Goal: Check status: Check status

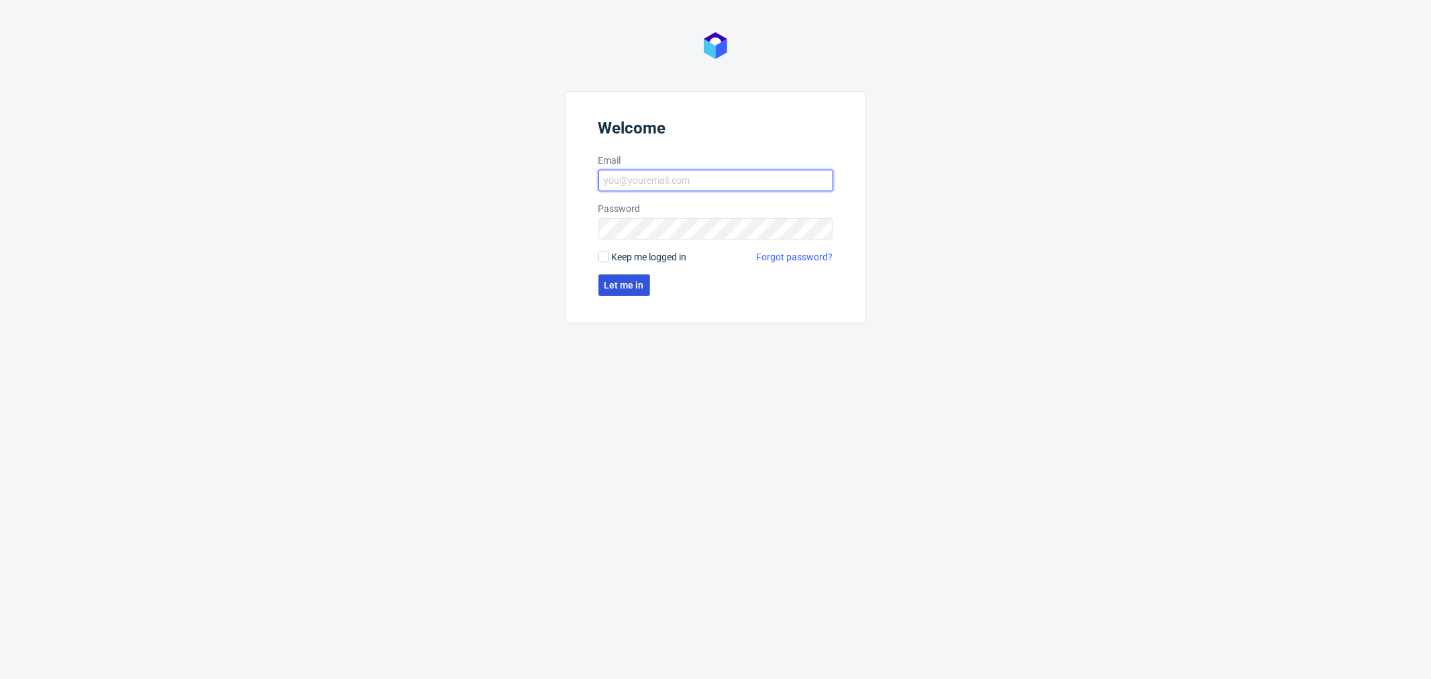
type input "[PERSON_NAME][EMAIL_ADDRESS][DOMAIN_NAME]"
click at [627, 286] on span "Let me in" at bounding box center [624, 284] width 40 height 9
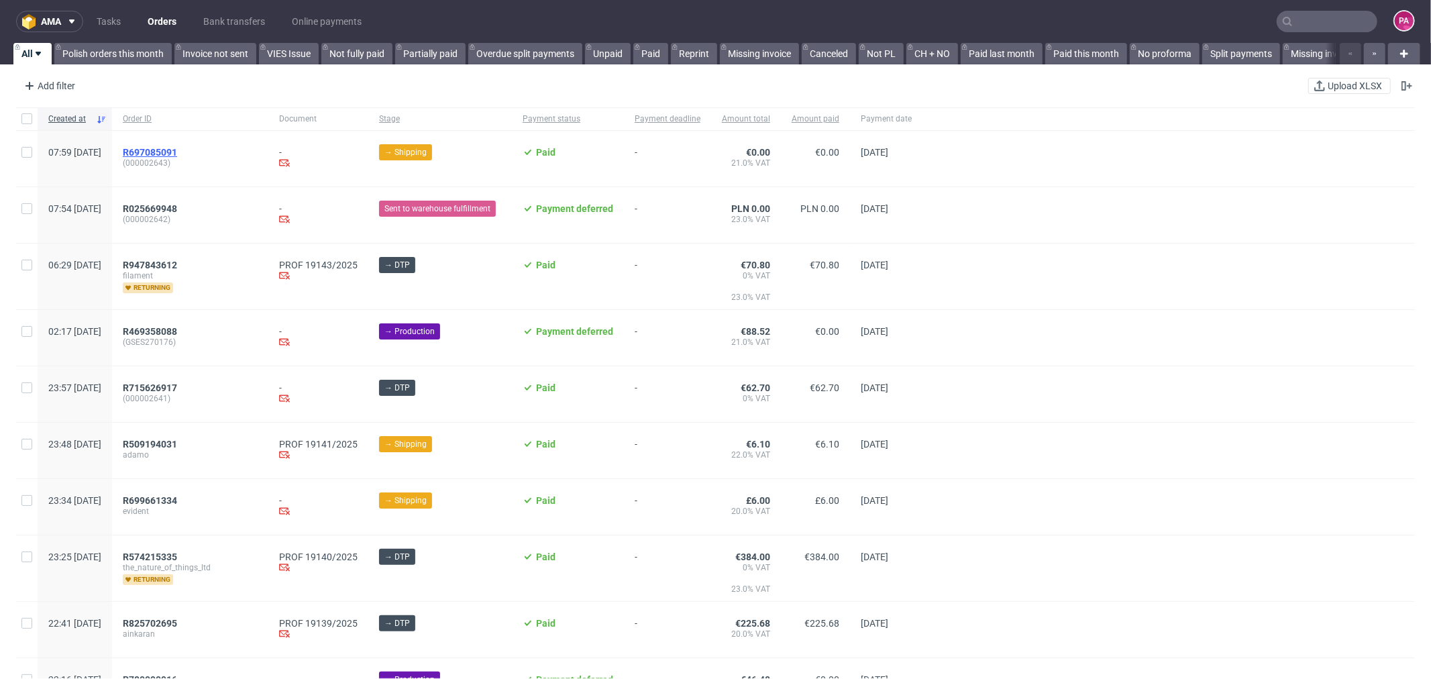
click at [177, 148] on span "R697085091" at bounding box center [150, 152] width 54 height 11
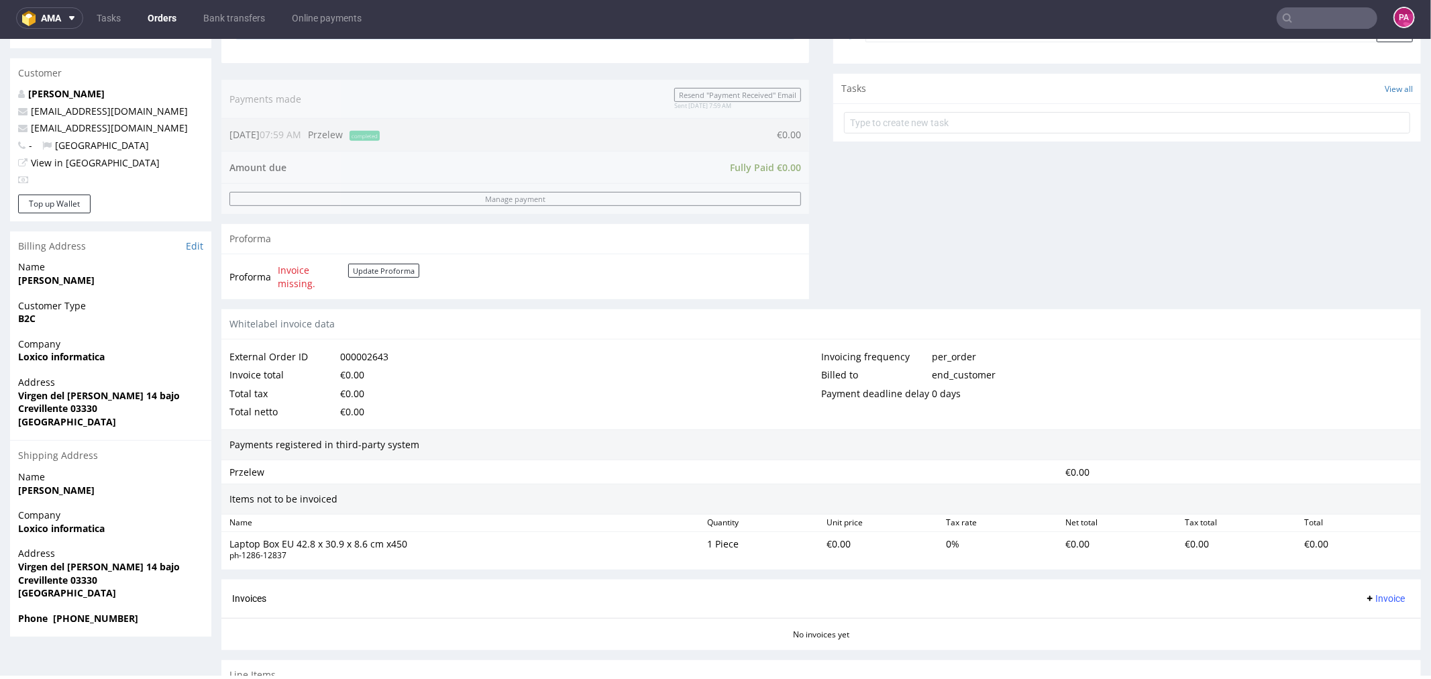
scroll to position [531, 0]
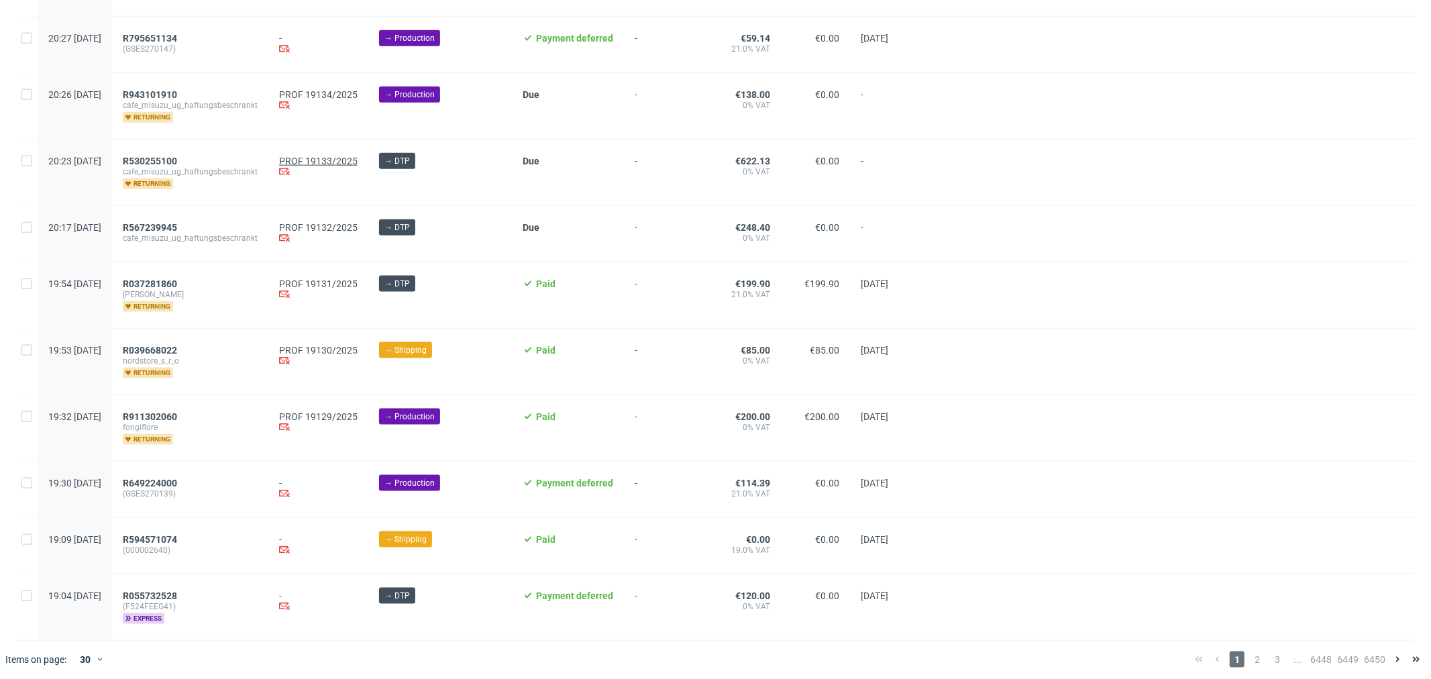
scroll to position [1356, 0]
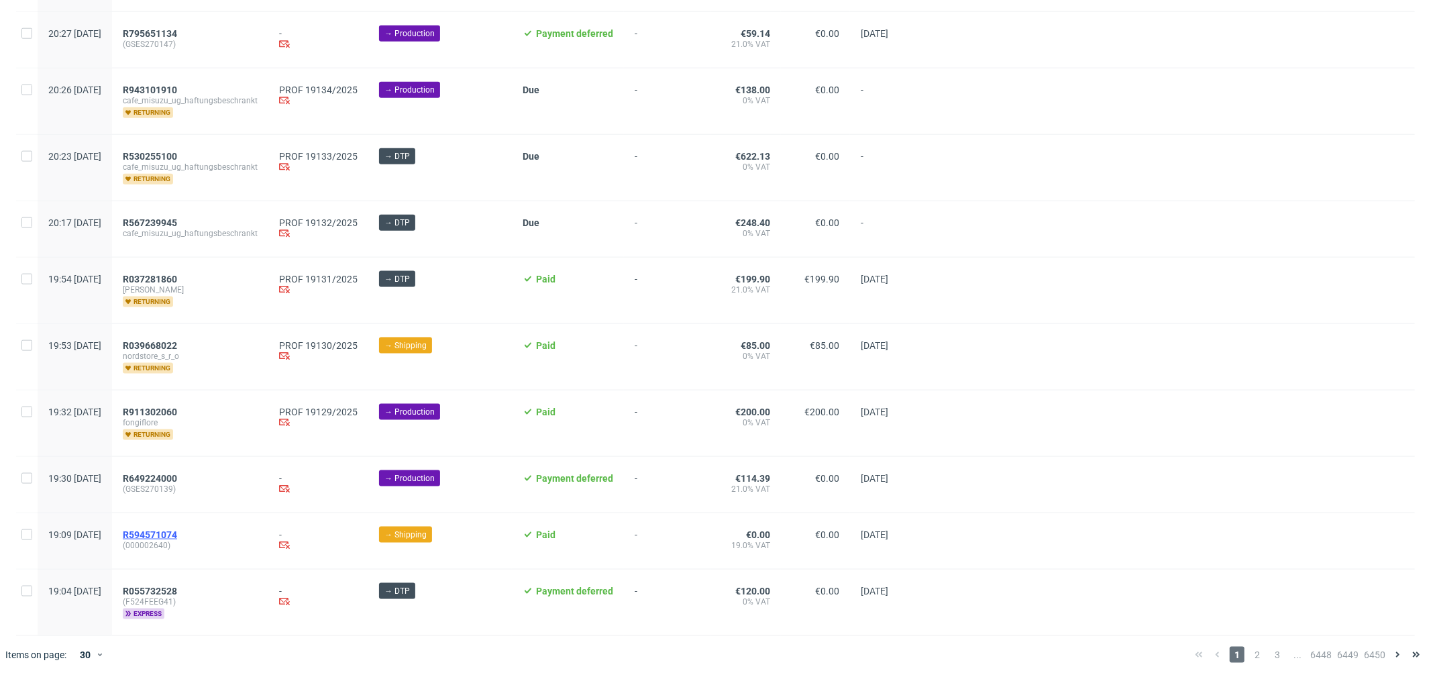
click at [177, 533] on span "R594571074" at bounding box center [150, 534] width 54 height 11
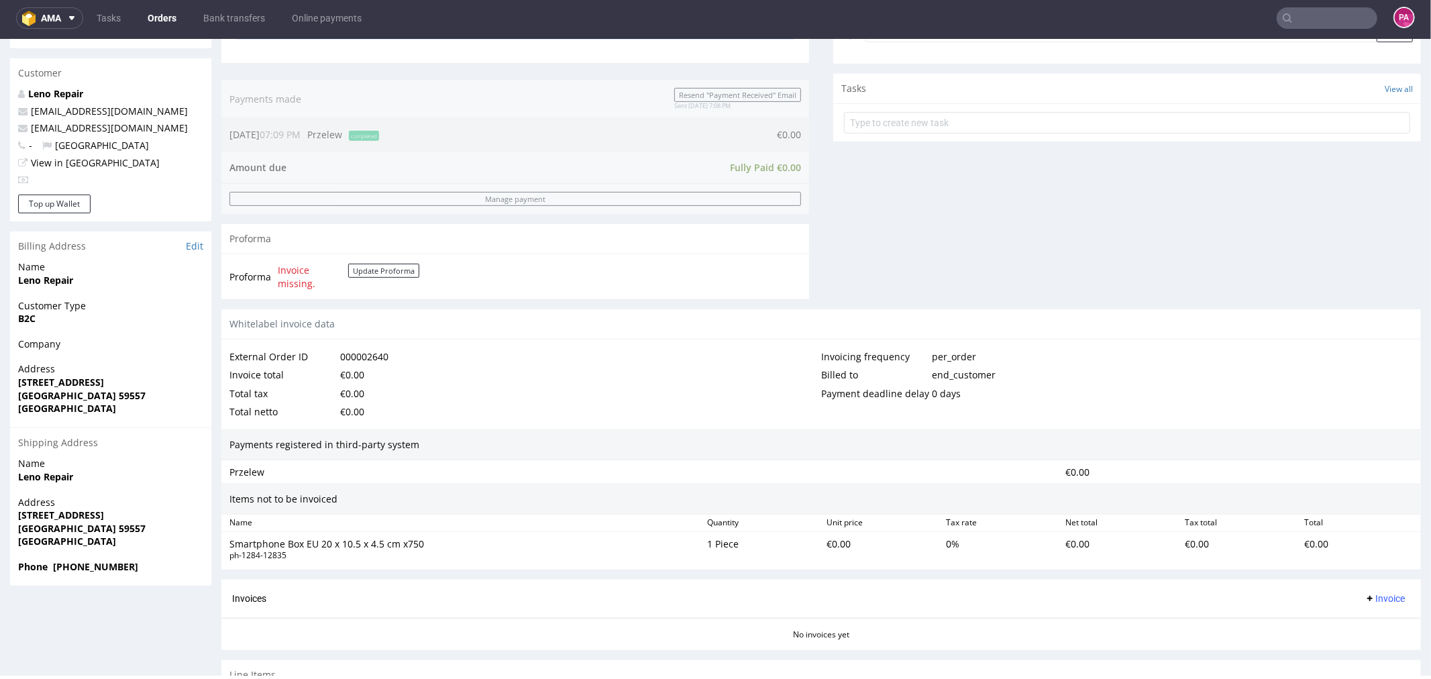
scroll to position [531, 0]
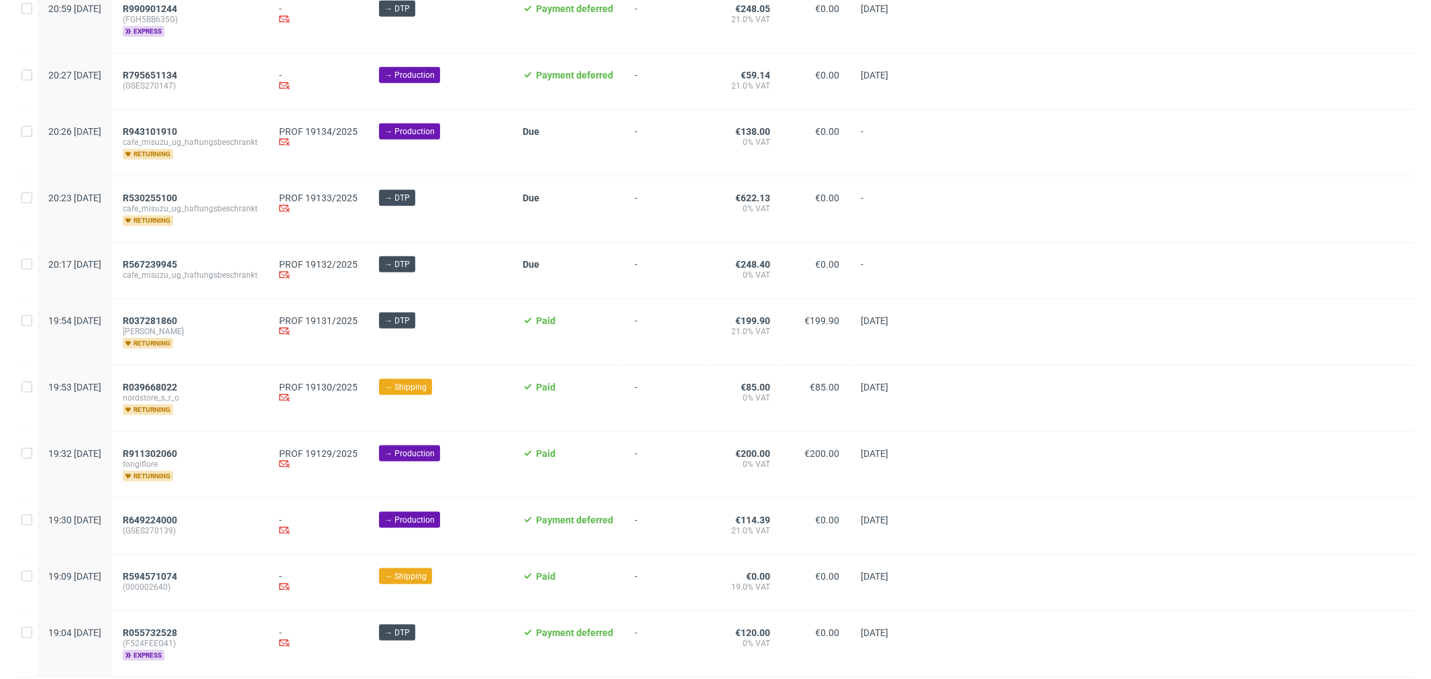
scroll to position [1356, 0]
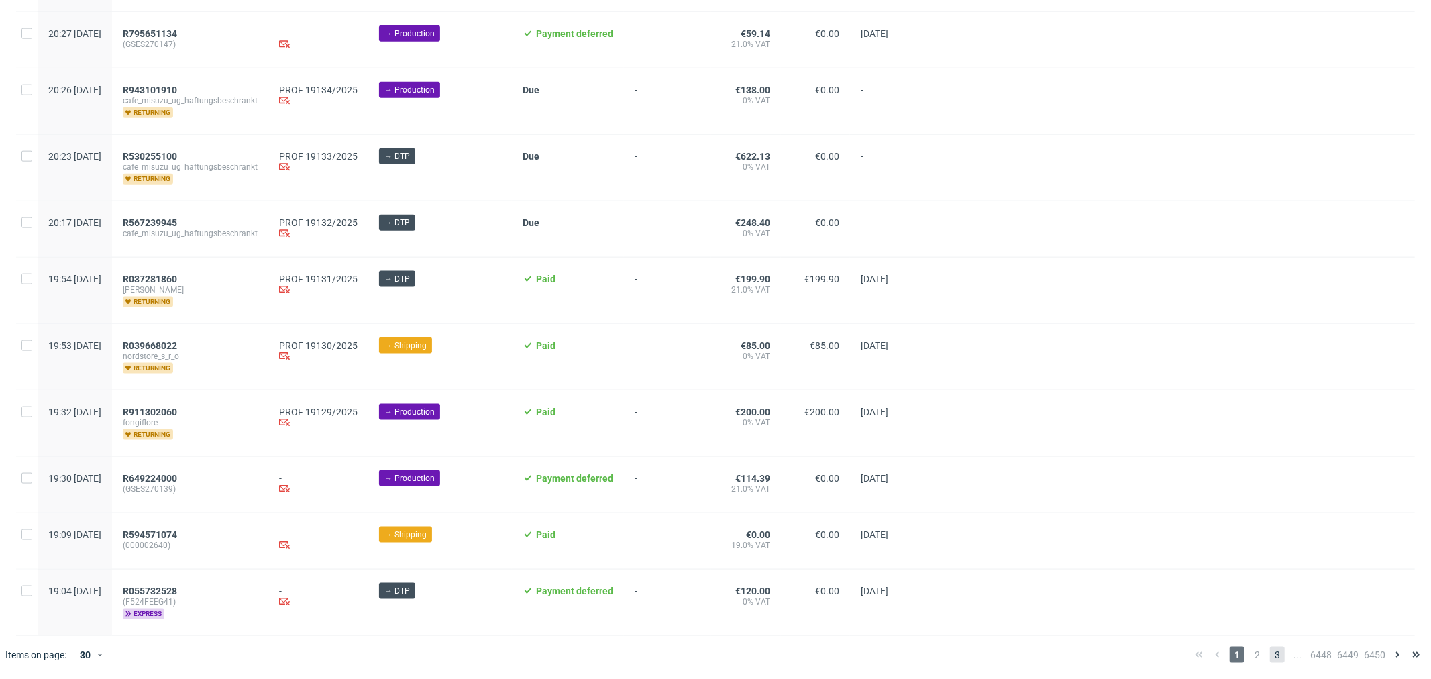
click at [1270, 653] on span "3" at bounding box center [1277, 655] width 15 height 16
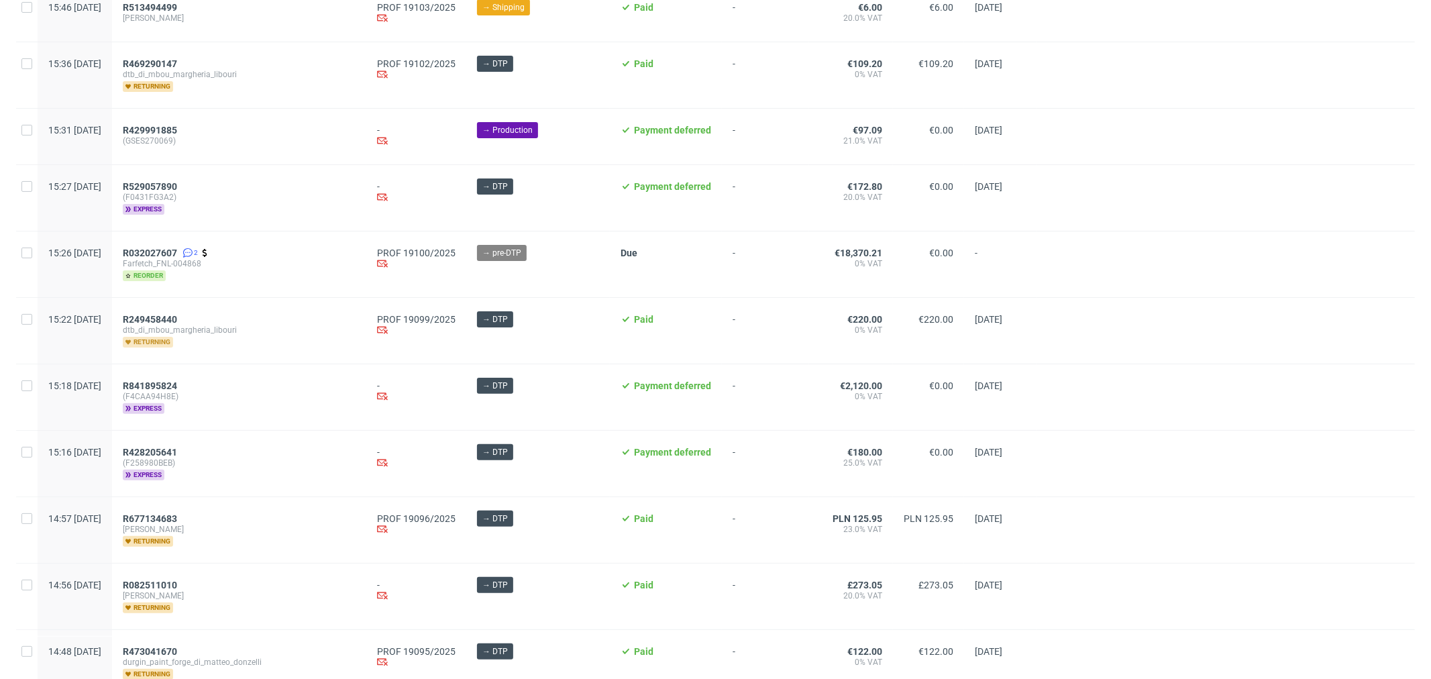
scroll to position [149, 0]
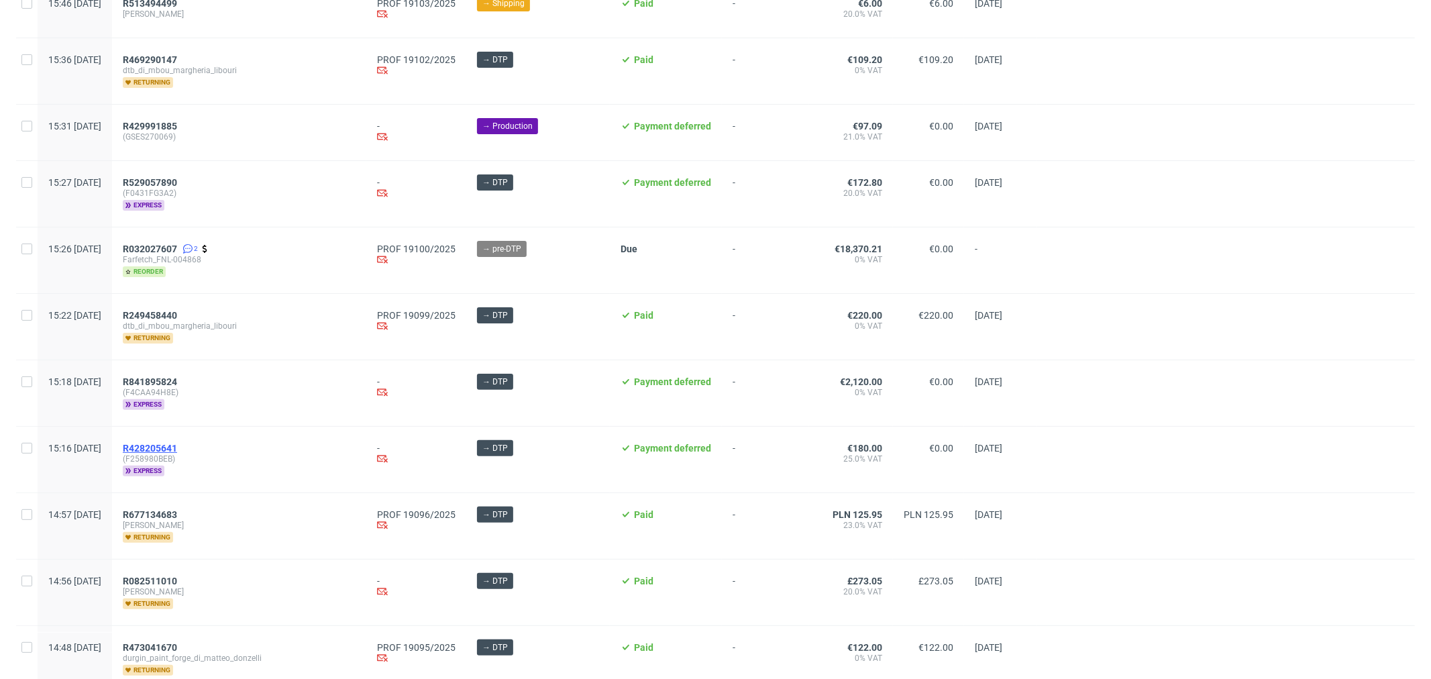
click at [177, 443] on span "R428205641" at bounding box center [150, 448] width 54 height 11
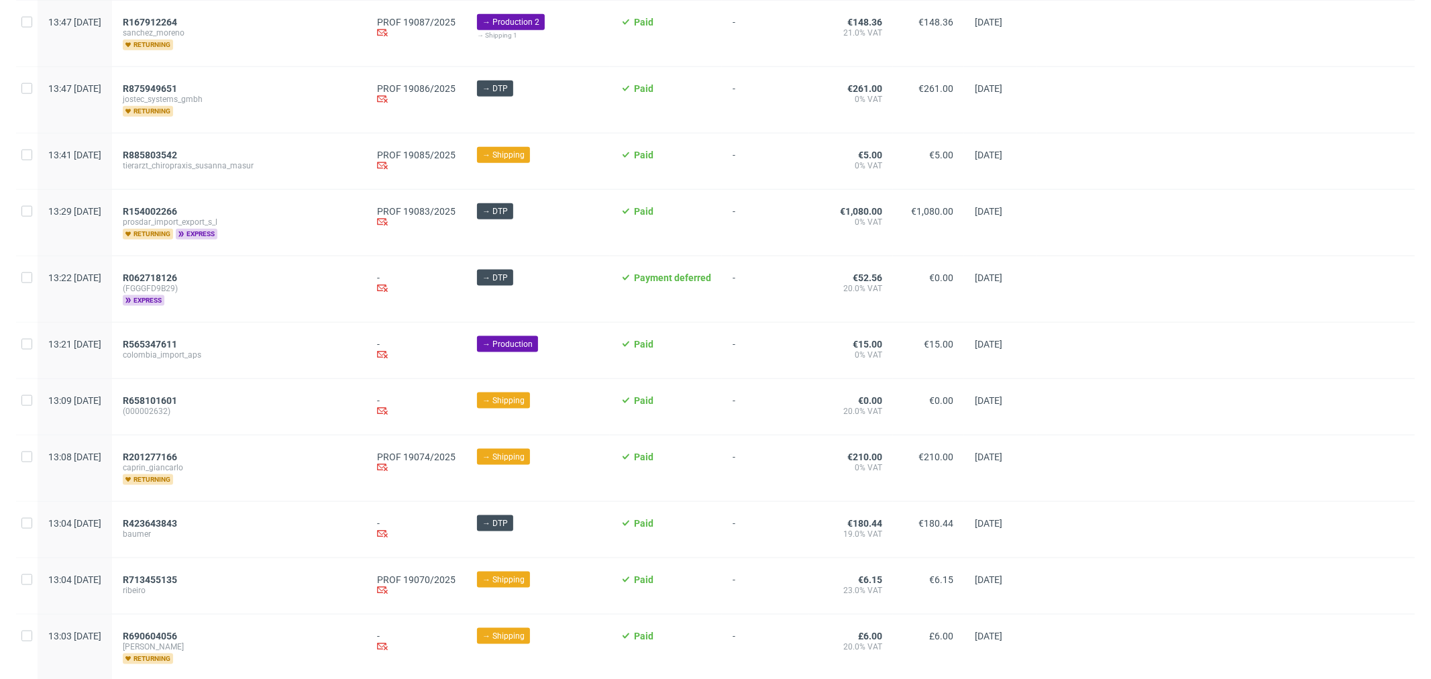
scroll to position [1383, 0]
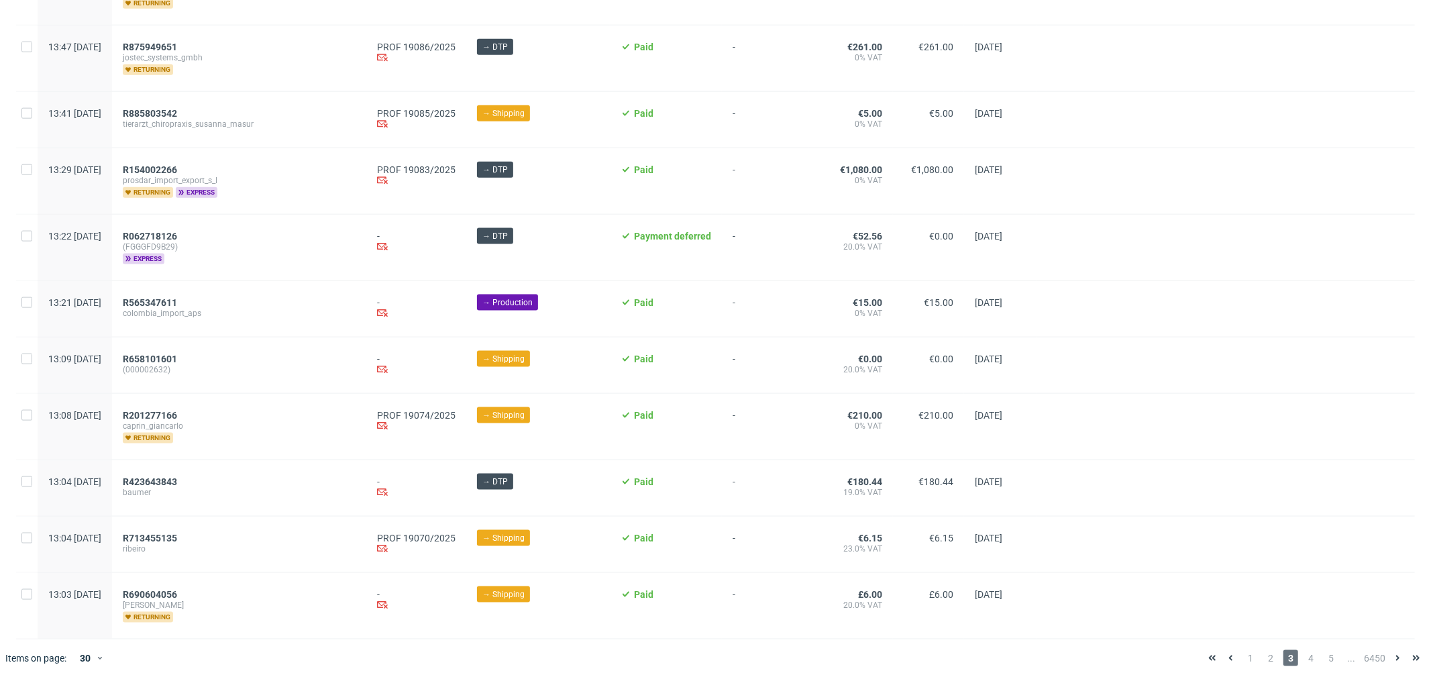
click at [202, 286] on div "R565347611 colombia_import_aps" at bounding box center [239, 309] width 254 height 56
click at [177, 297] on span "R565347611" at bounding box center [150, 302] width 54 height 11
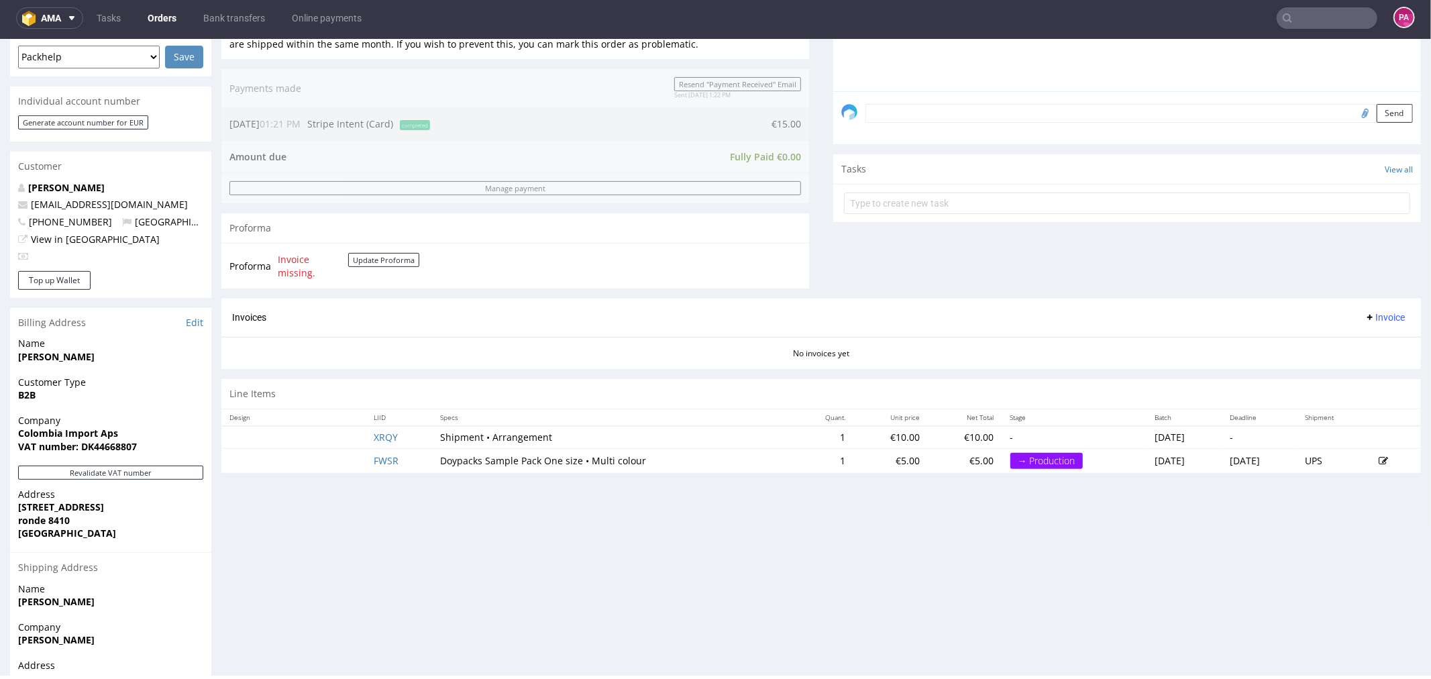
scroll to position [456, 0]
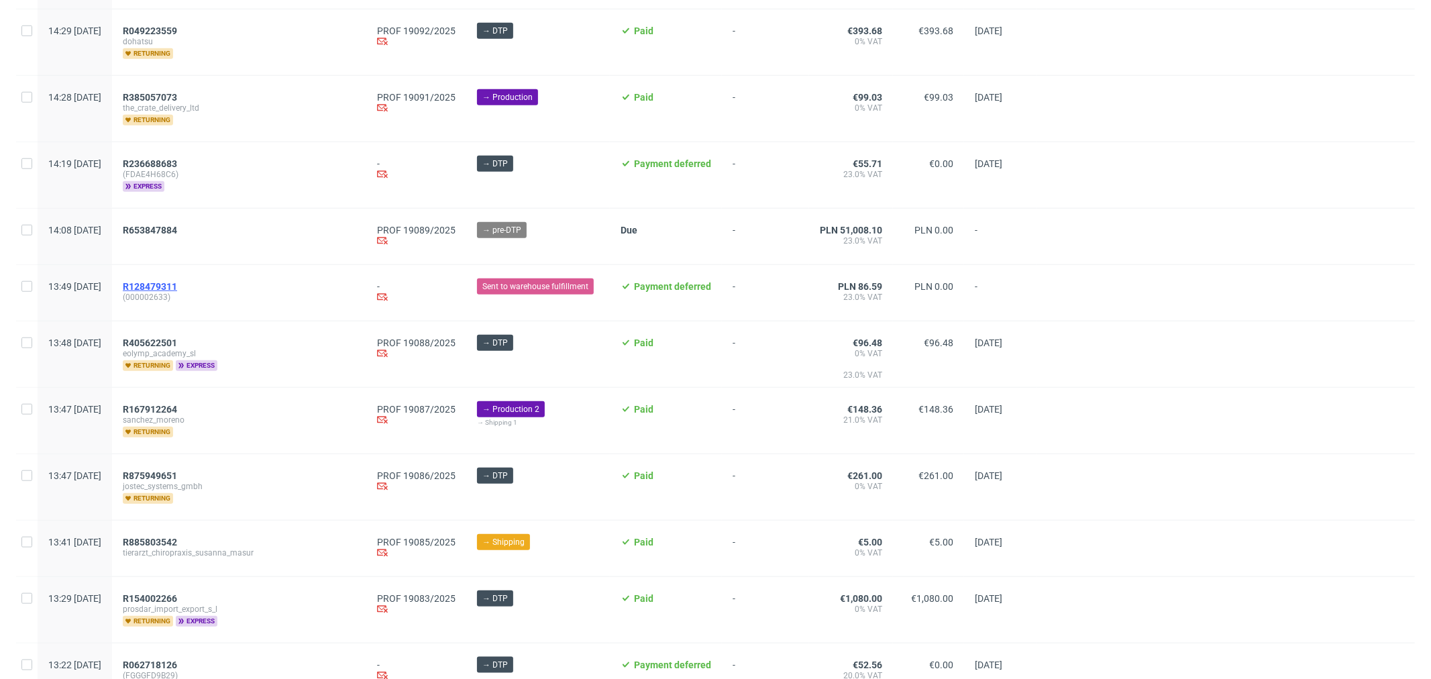
scroll to position [969, 0]
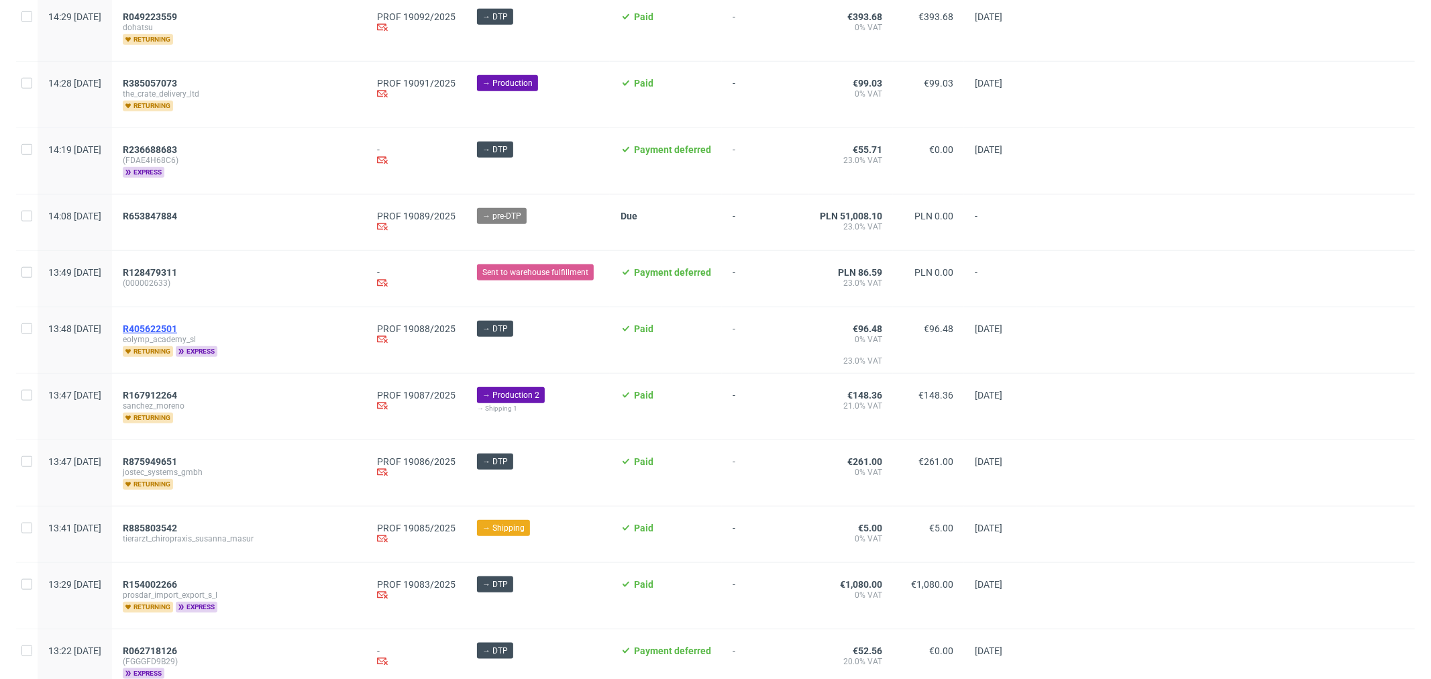
click at [177, 324] on span "R405622501" at bounding box center [150, 328] width 54 height 11
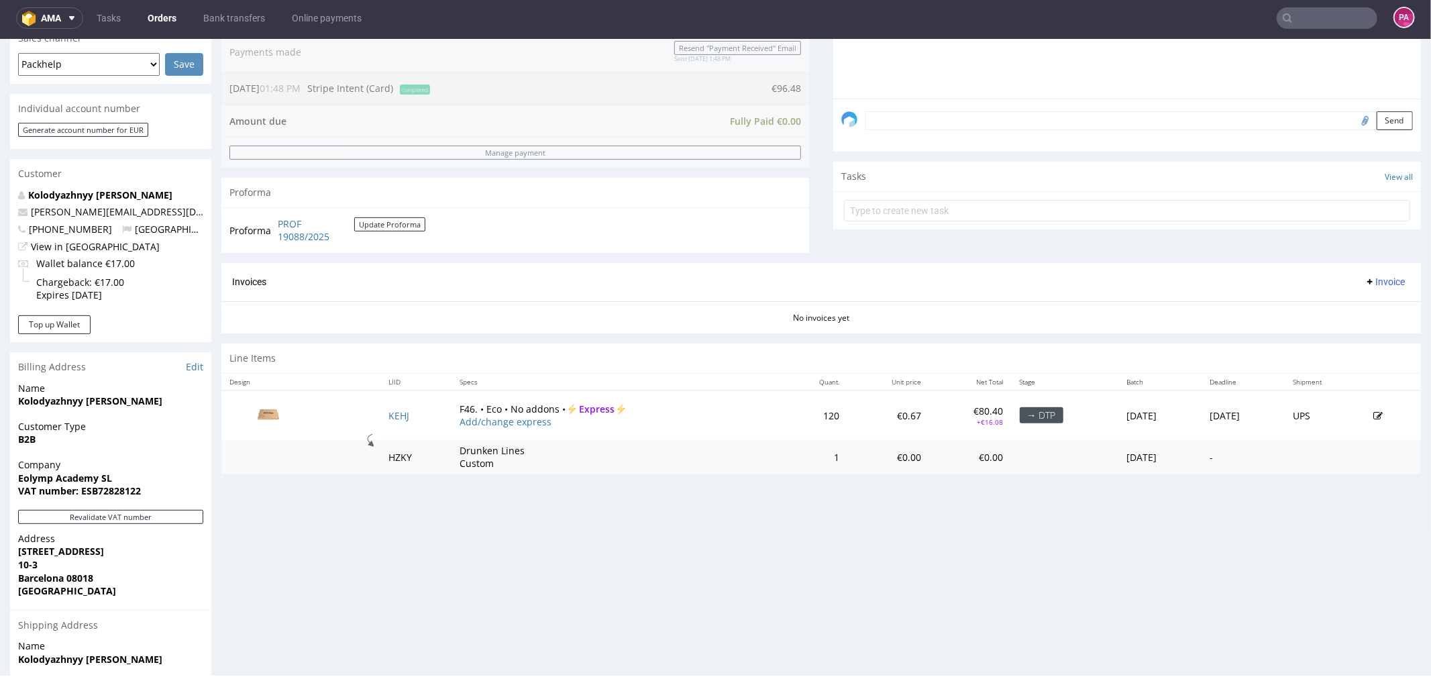
scroll to position [372, 0]
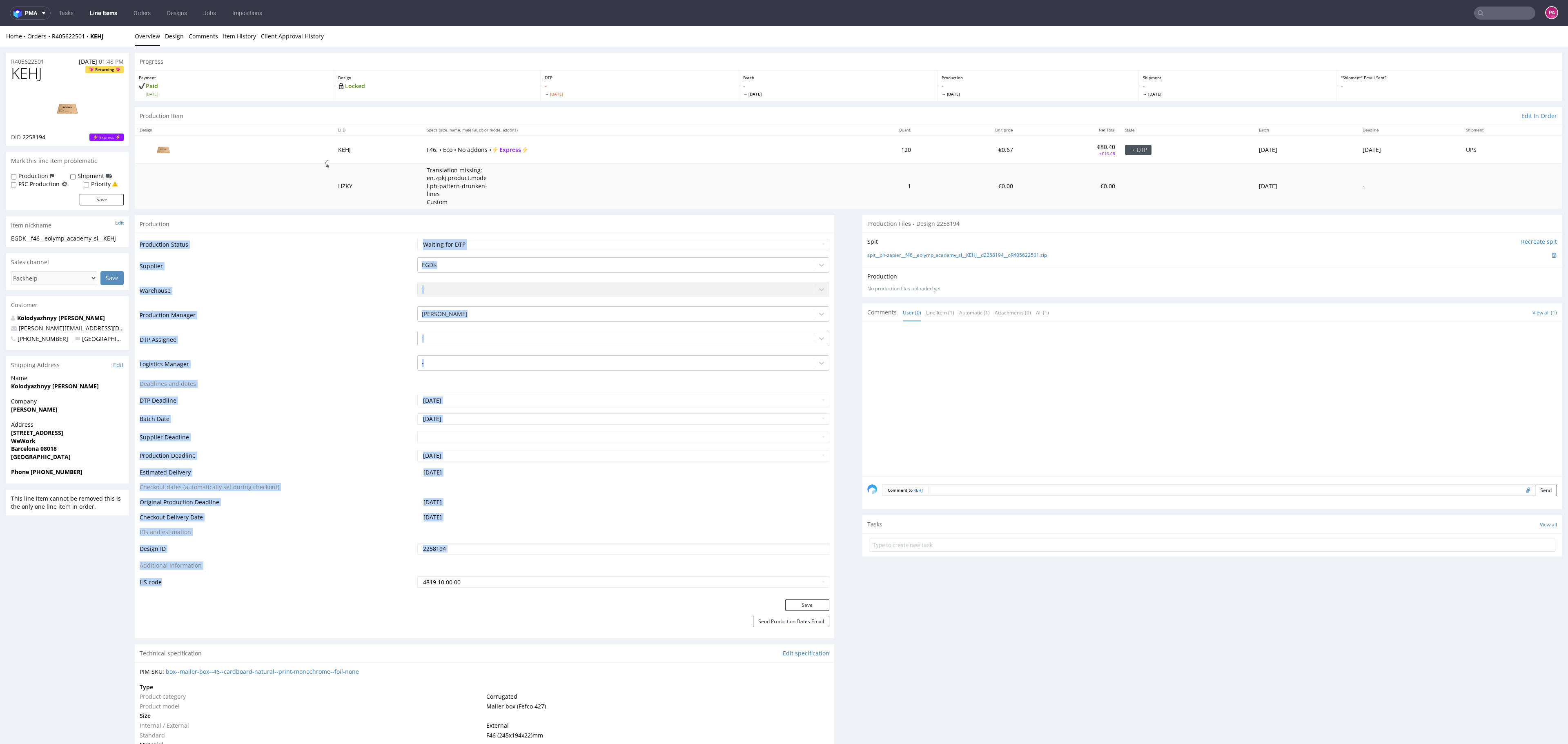
drag, startPoint x: 136, startPoint y: 583, endPoint x: 172, endPoint y: 581, distance: 36.1
click at [172, 413] on div "Production Status Waiting for Artwork Waiting for Diecut Waiting for Mockup Wai…" at bounding box center [484, 416] width 699 height 367
click at [191, 413] on td "HS code" at bounding box center [277, 581] width 276 height 13
